Goal: Check status: Check status

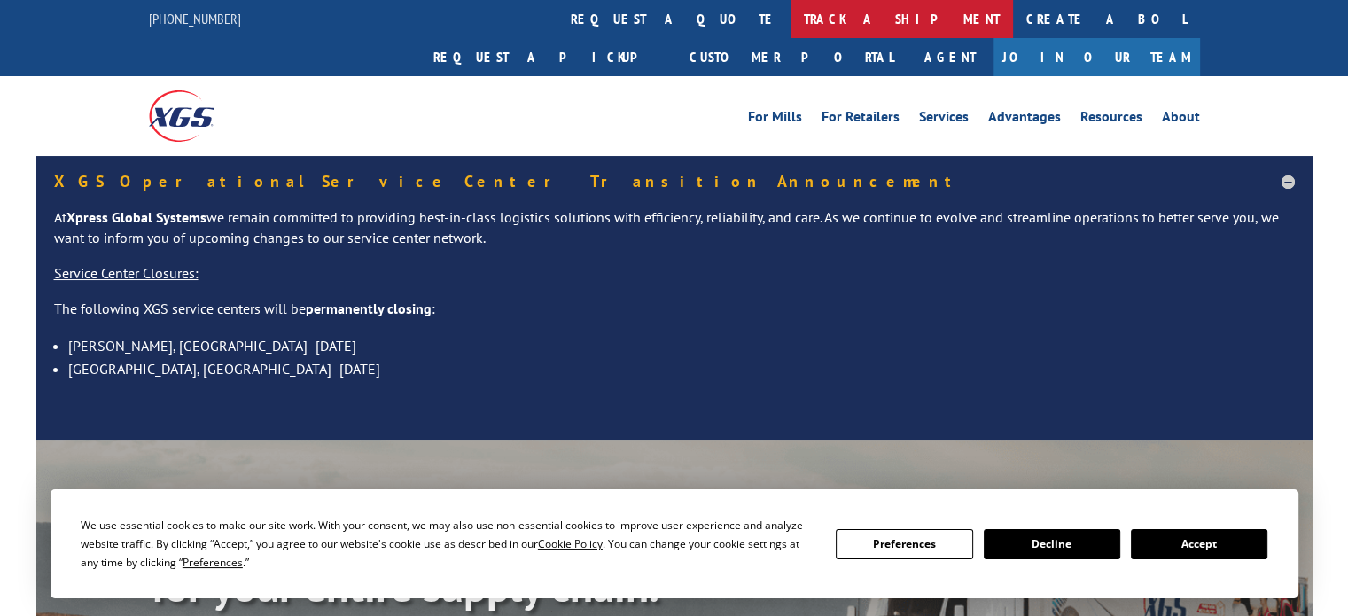
click at [790, 27] on link "track a shipment" at bounding box center [901, 19] width 222 height 38
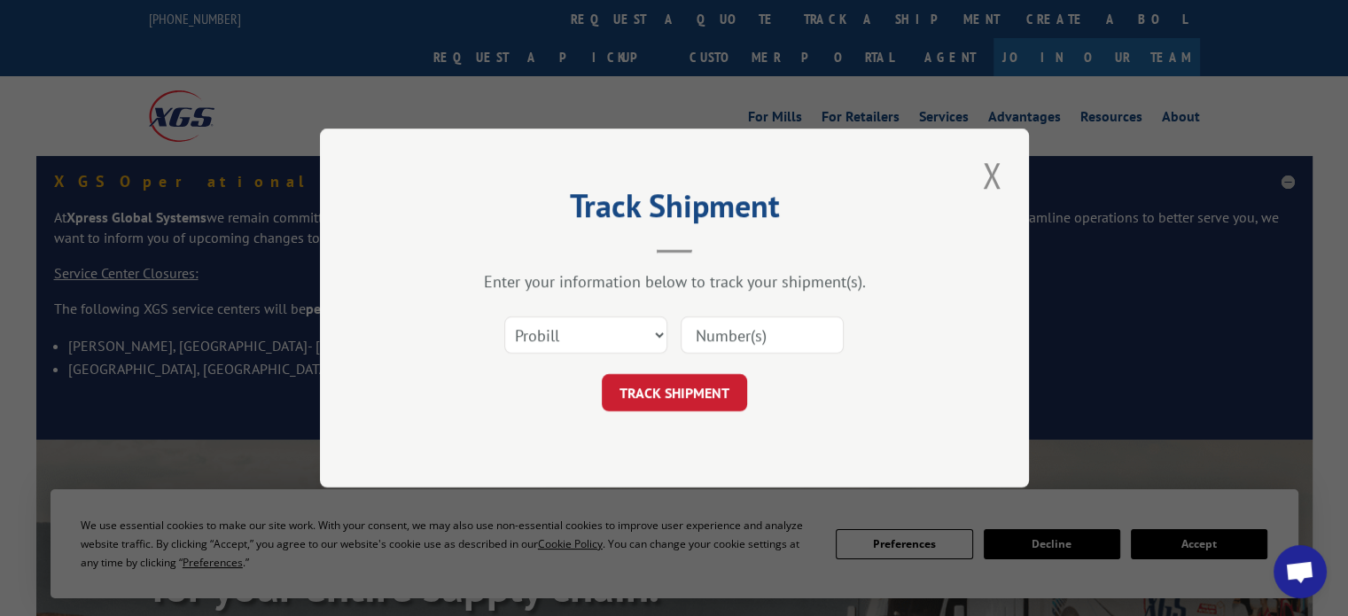
click at [750, 331] on input at bounding box center [761, 334] width 163 height 37
paste input "16901014"
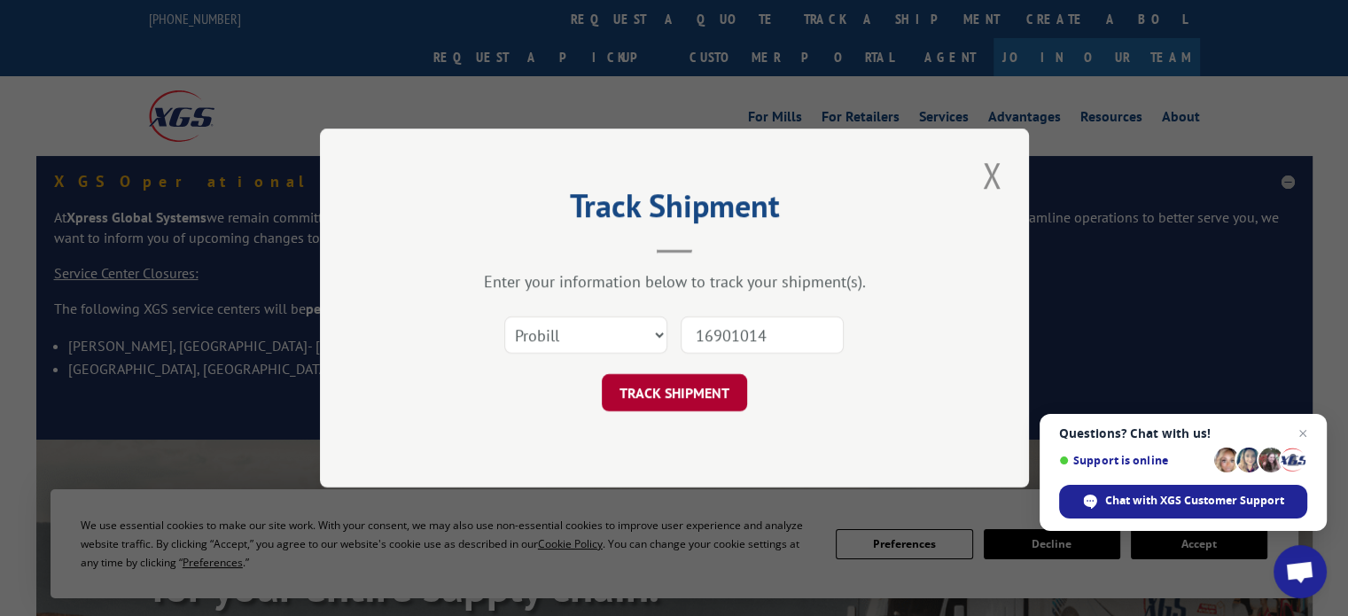
type input "16901014"
click at [695, 381] on button "TRACK SHIPMENT" at bounding box center [674, 392] width 145 height 37
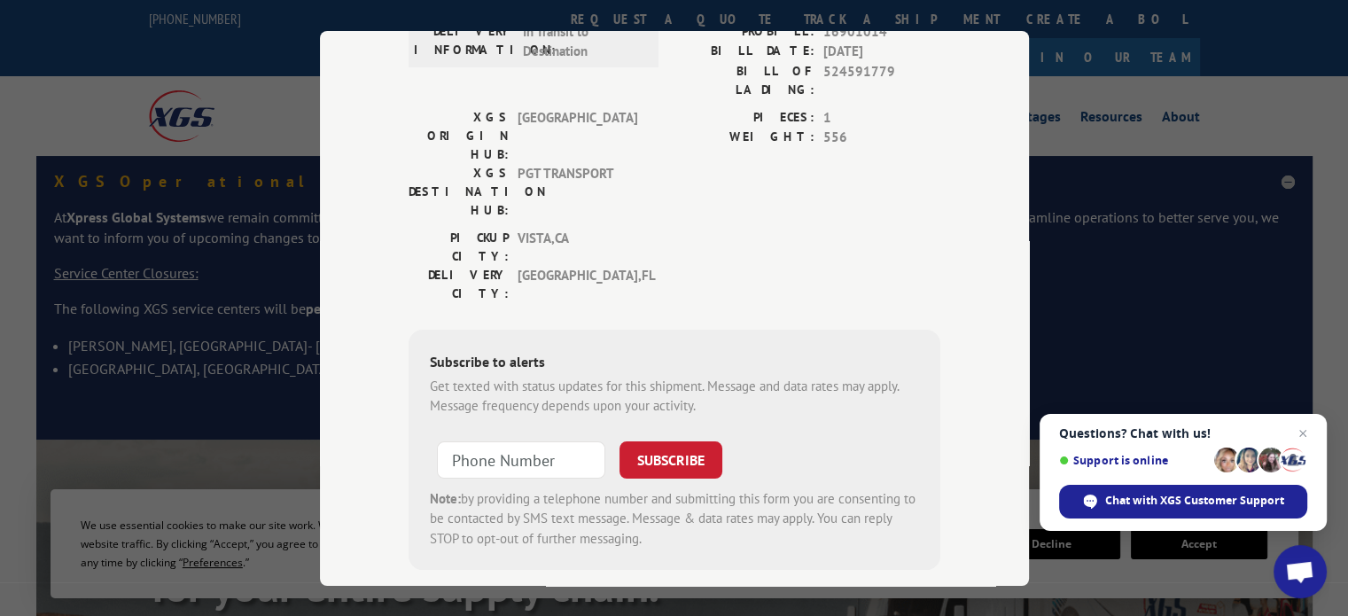
scroll to position [242, 0]
click at [1304, 572] on span "Open chat" at bounding box center [1299, 573] width 29 height 25
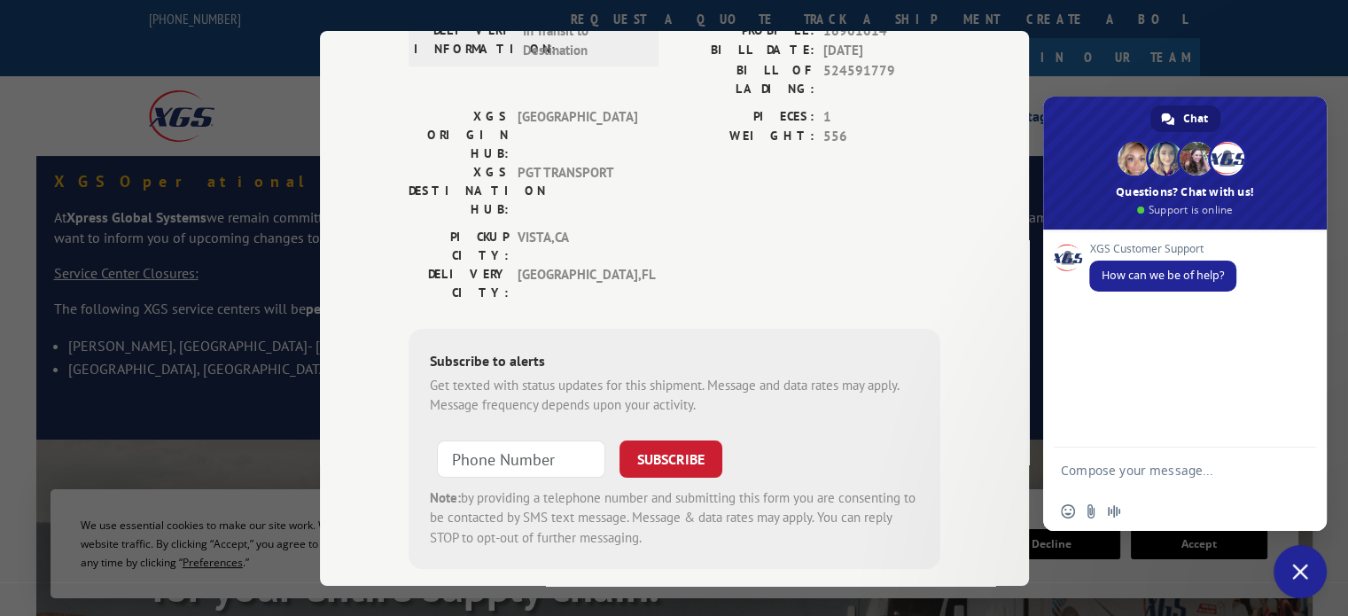
click at [1145, 471] on textarea "Compose your message..." at bounding box center [1167, 469] width 213 height 44
paste textarea "16901014"
click at [1230, 475] on textarea "Hello. For pro# 16901014." at bounding box center [1167, 469] width 213 height 44
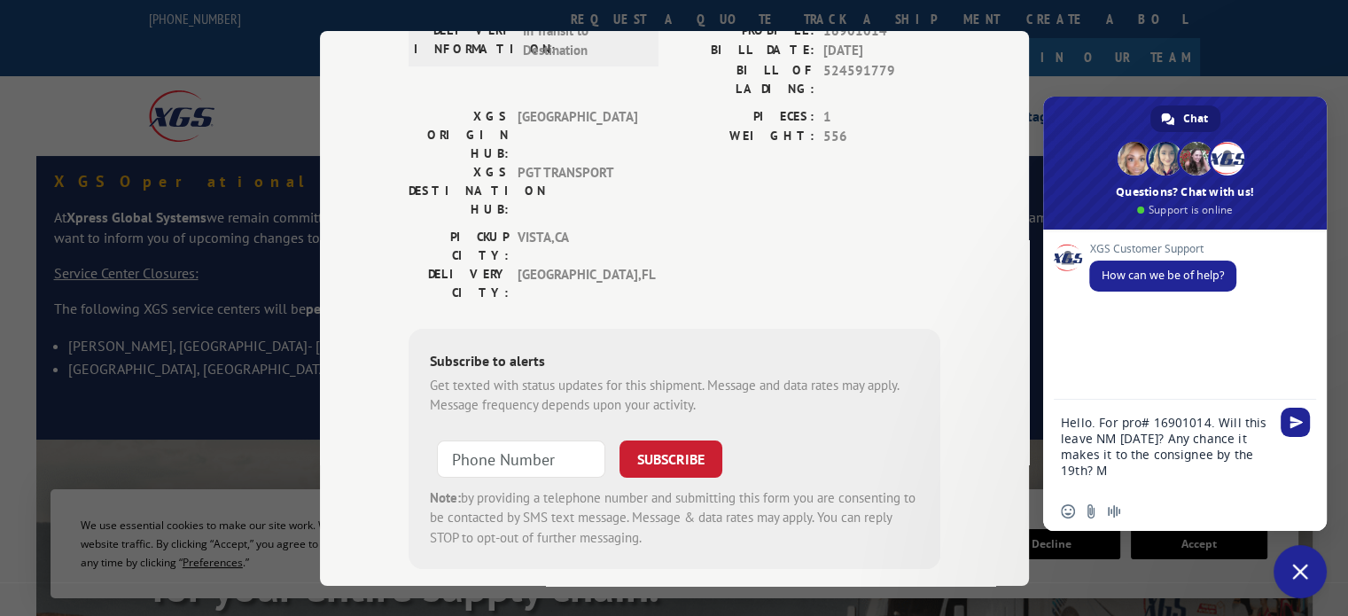
type textarea "Hello. For pro# 16901014. Will this leave NM [DATE]? Any chance it makes it to …"
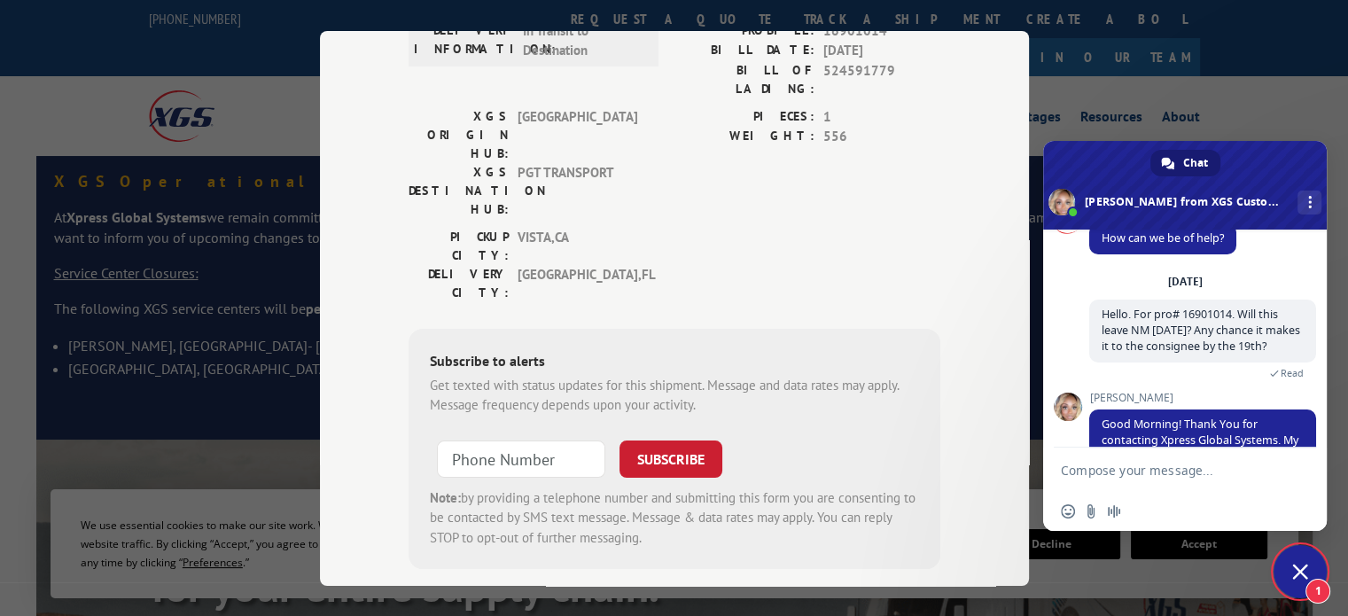
scroll to position [152, 0]
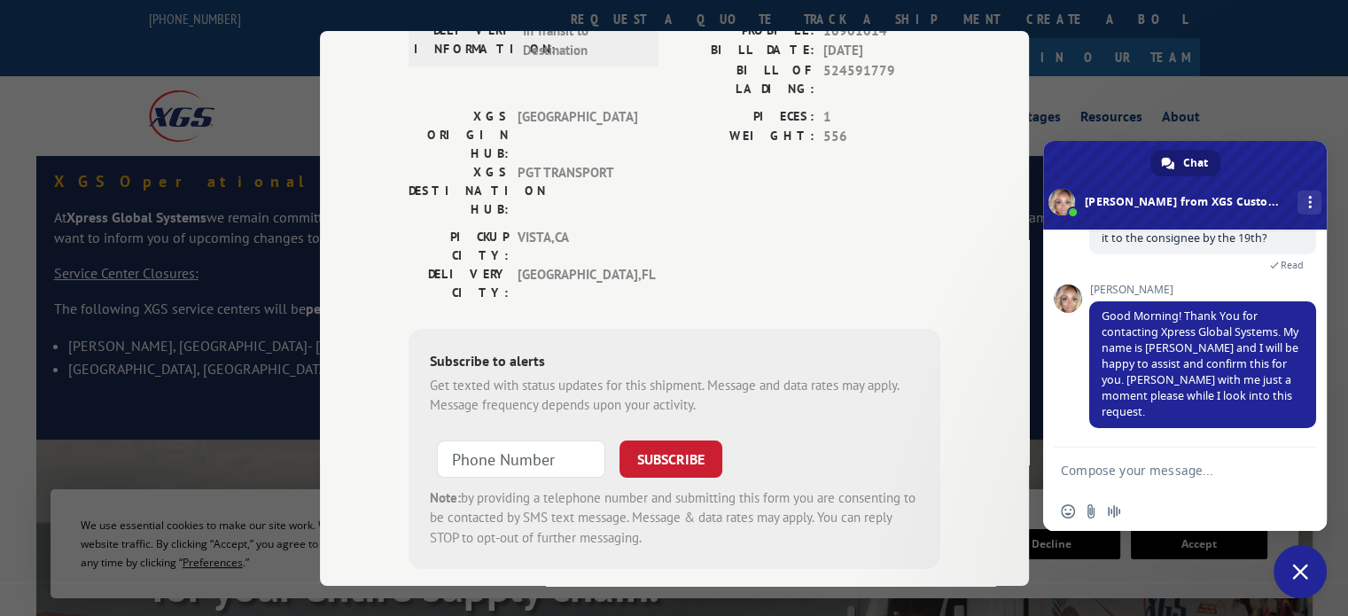
click at [1124, 464] on textarea "Compose your message..." at bounding box center [1167, 469] width 213 height 44
type textarea "thanks"
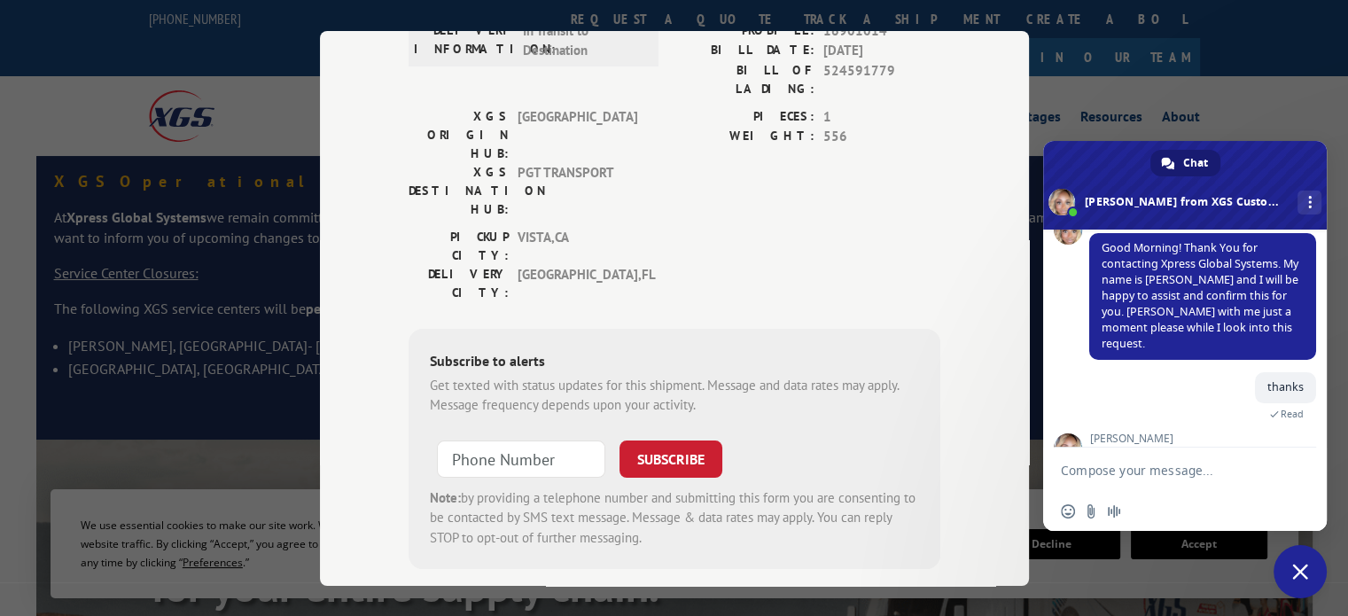
scroll to position [308, 0]
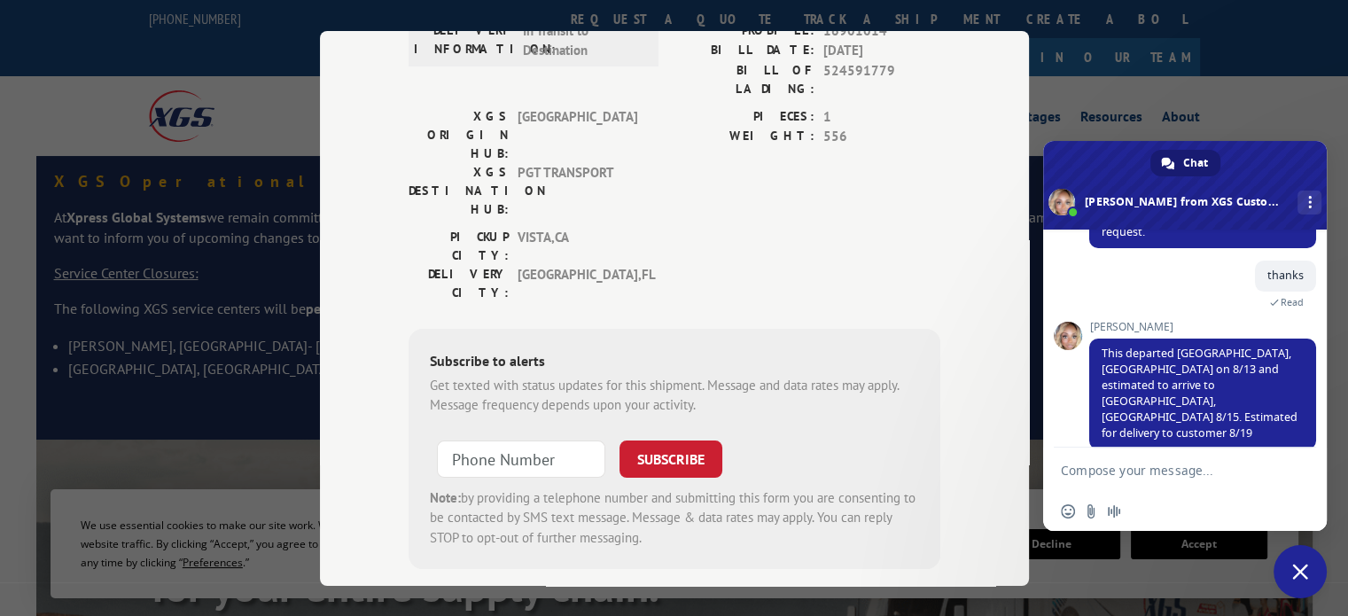
click at [1153, 483] on textarea "Compose your message..." at bounding box center [1167, 469] width 213 height 44
type textarea "ok thanks"
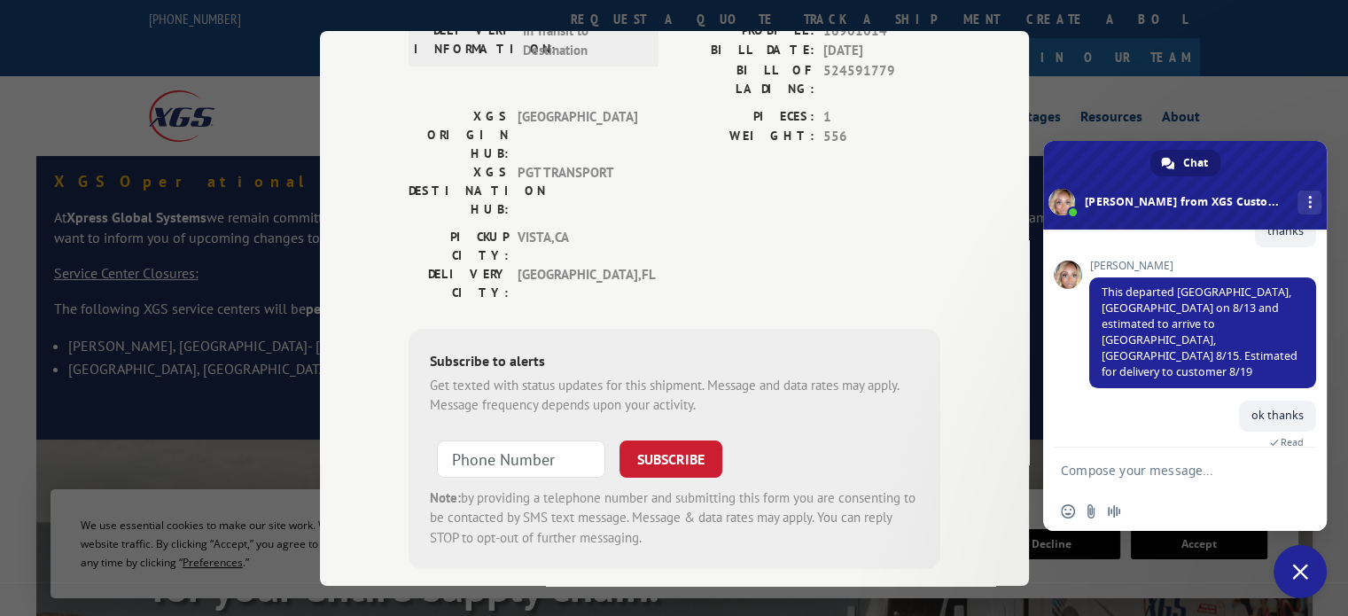
scroll to position [551, 0]
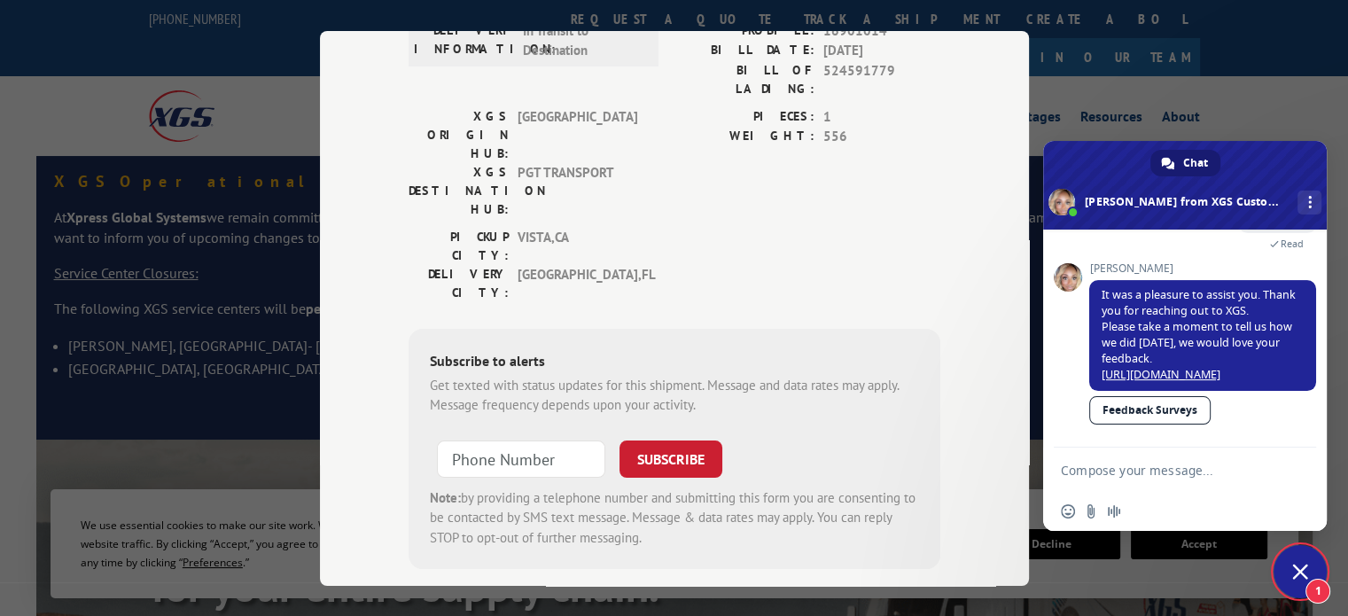
click at [1186, 405] on link "Feedback Surveys" at bounding box center [1149, 410] width 121 height 28
